Goal: Register for event/course

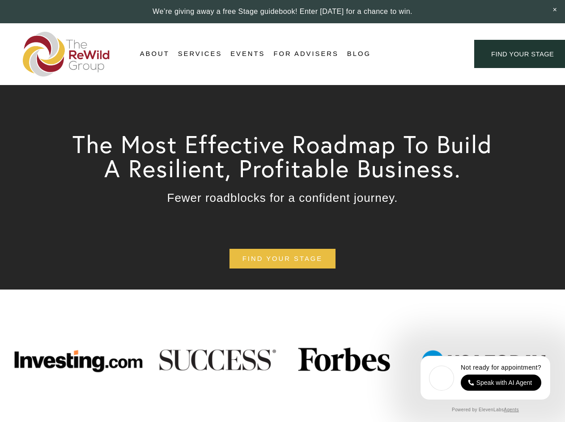
click at [422, 54] on div "Login Account" at bounding box center [422, 54] width 69 height 12
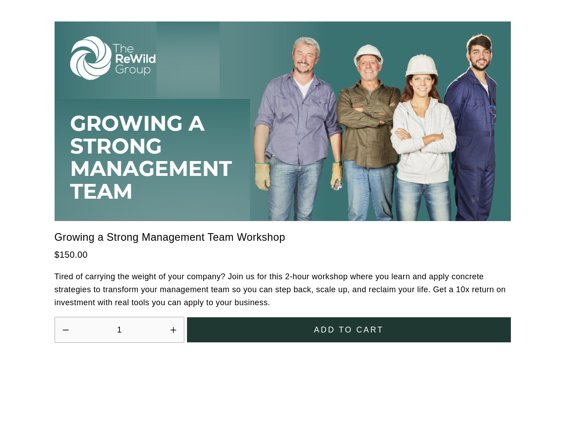
scroll to position [2474, 0]
